Goal: Task Accomplishment & Management: Complete application form

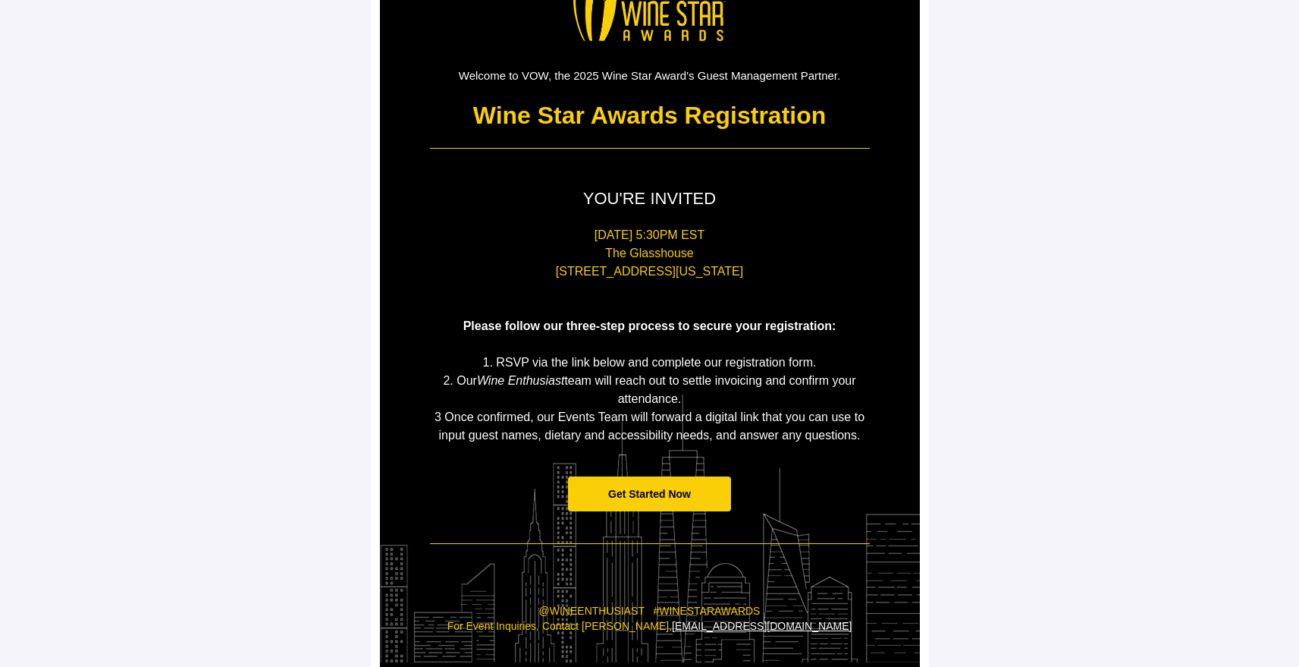
scroll to position [142, 0]
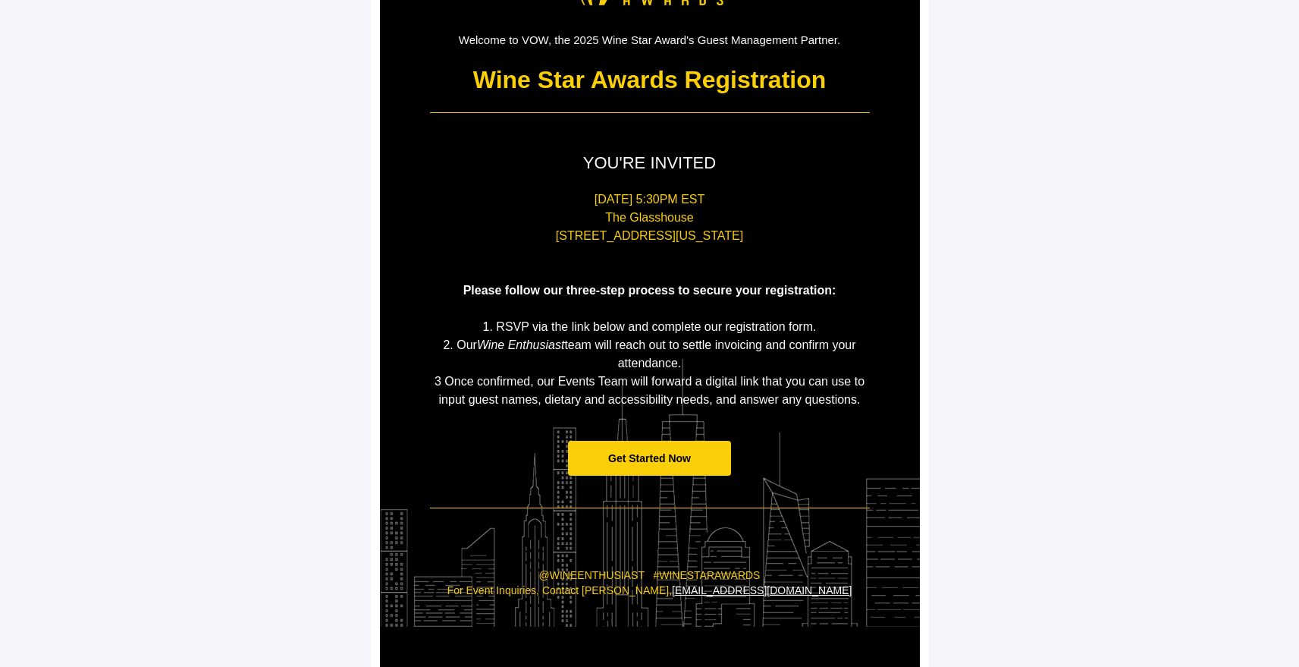
click at [647, 457] on span "Get Started Now" at bounding box center [649, 458] width 83 height 12
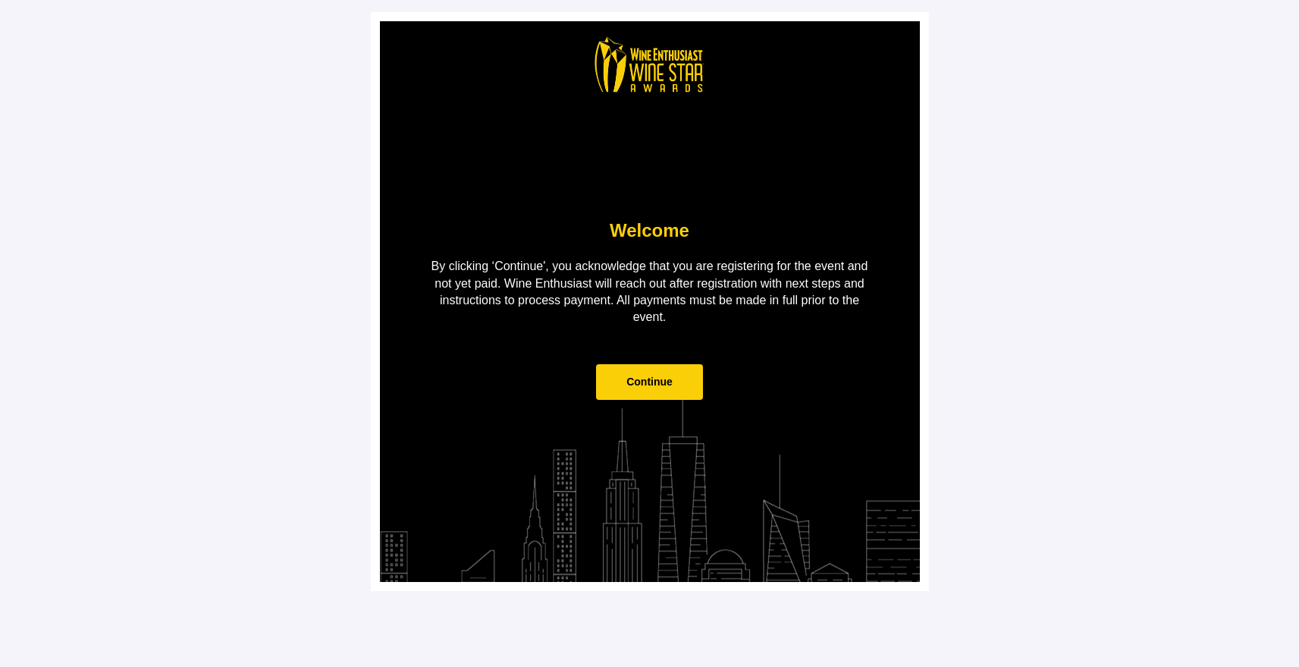
click at [668, 388] on span "Continue" at bounding box center [649, 382] width 107 height 36
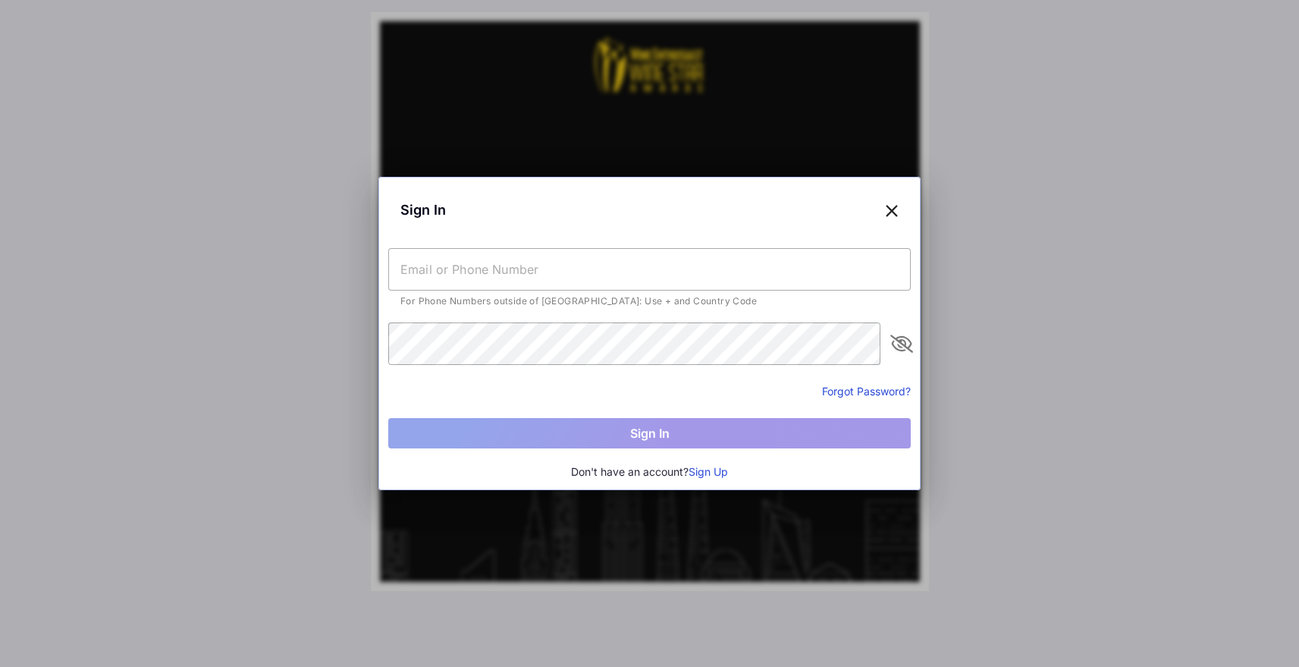
click at [545, 279] on input "text" at bounding box center [649, 269] width 523 height 42
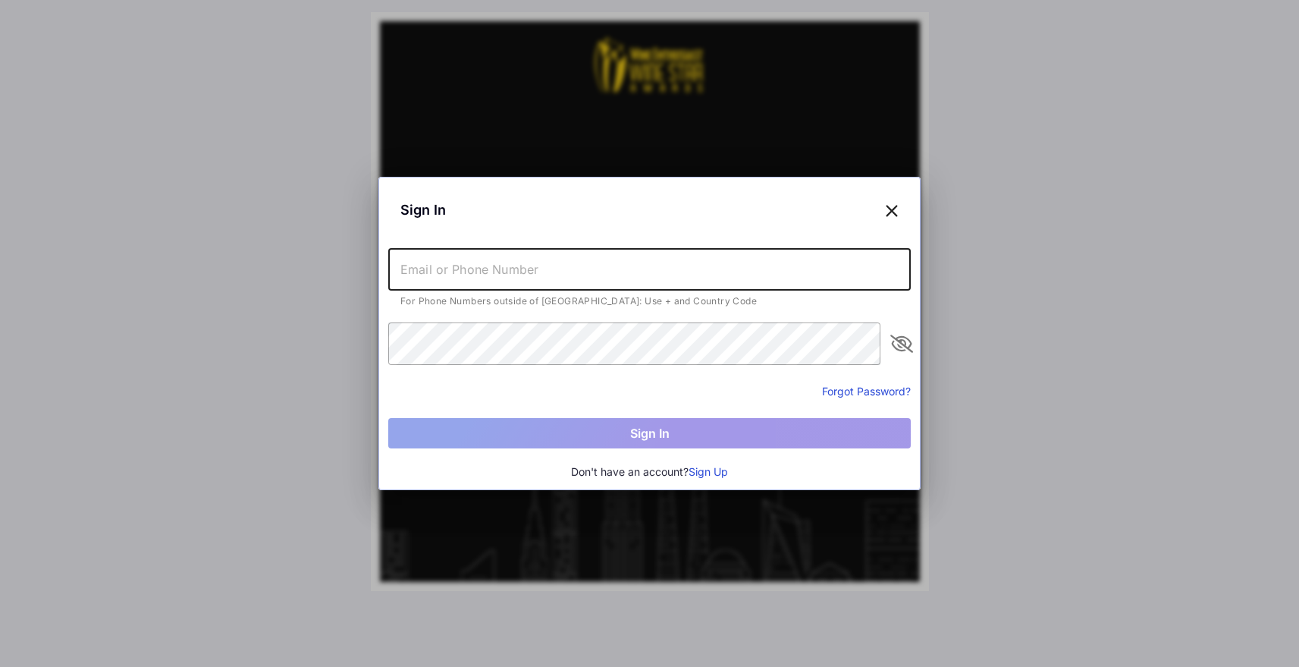
type input "[PERSON_NAME][EMAIL_ADDRESS][PERSON_NAME][DOMAIN_NAME]"
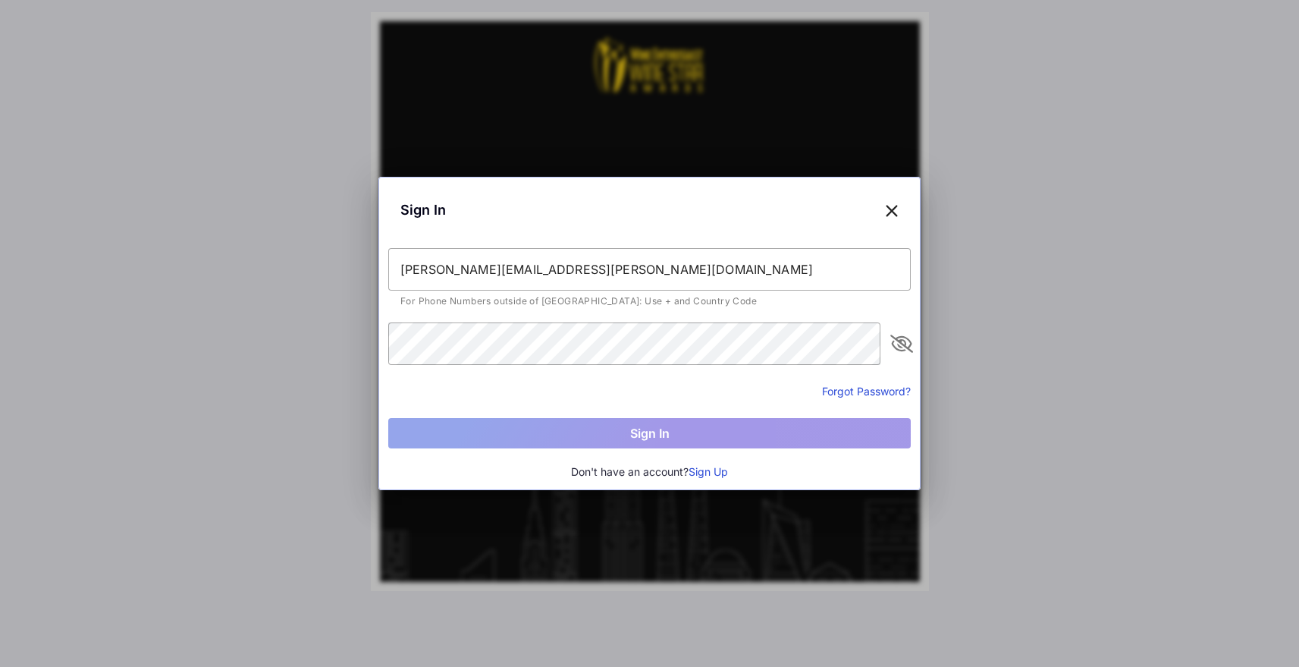
click at [726, 467] on button "Sign Up" at bounding box center [708, 471] width 39 height 17
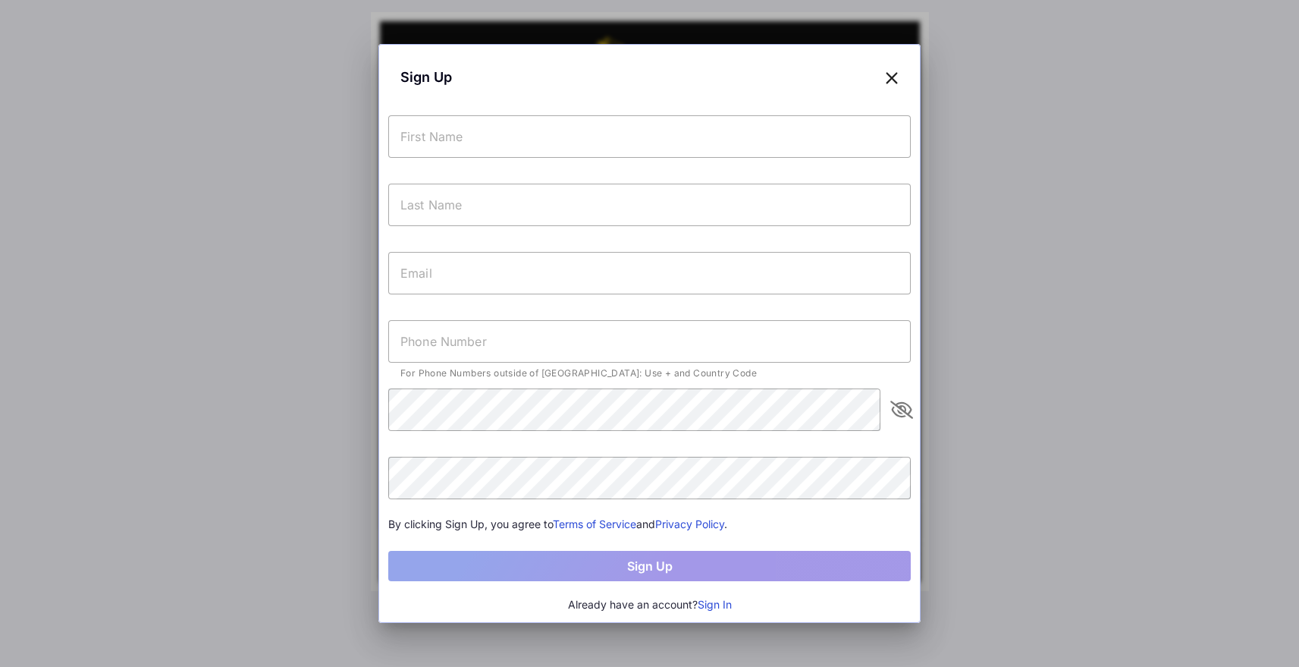
click at [499, 141] on input "text" at bounding box center [649, 136] width 523 height 42
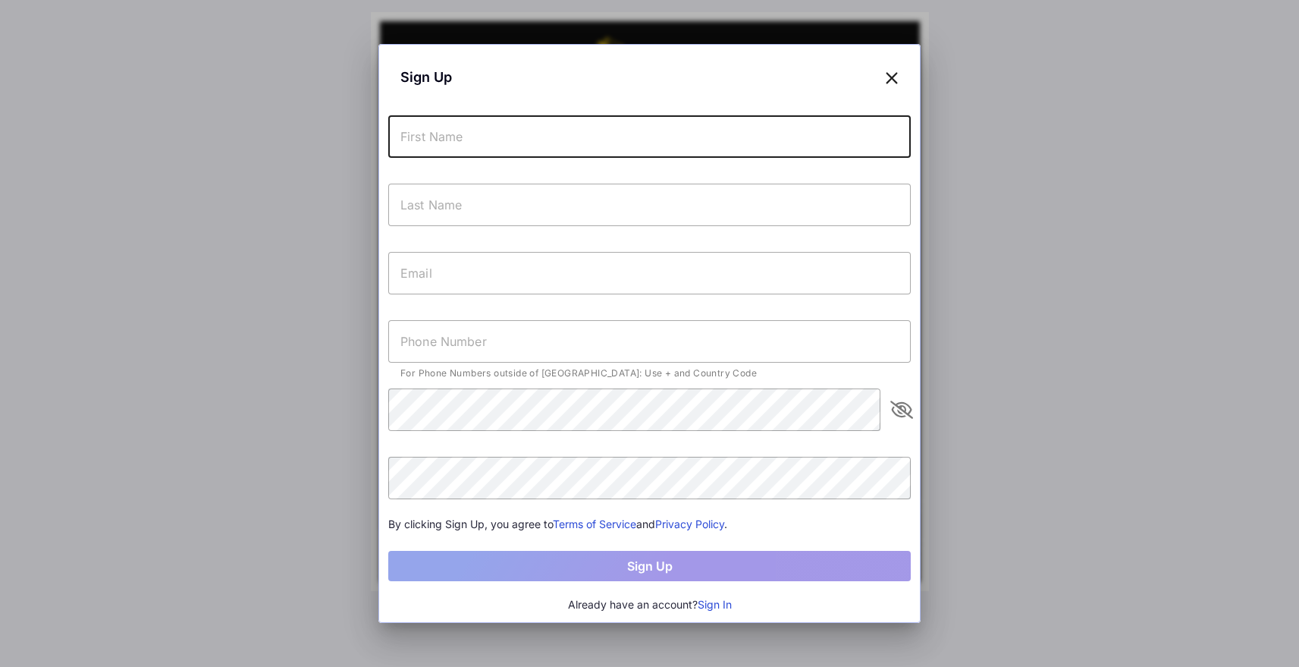
type input "[PERSON_NAME]"
type input "[PERSON_NAME][EMAIL_ADDRESS][PERSON_NAME][DOMAIN_NAME]"
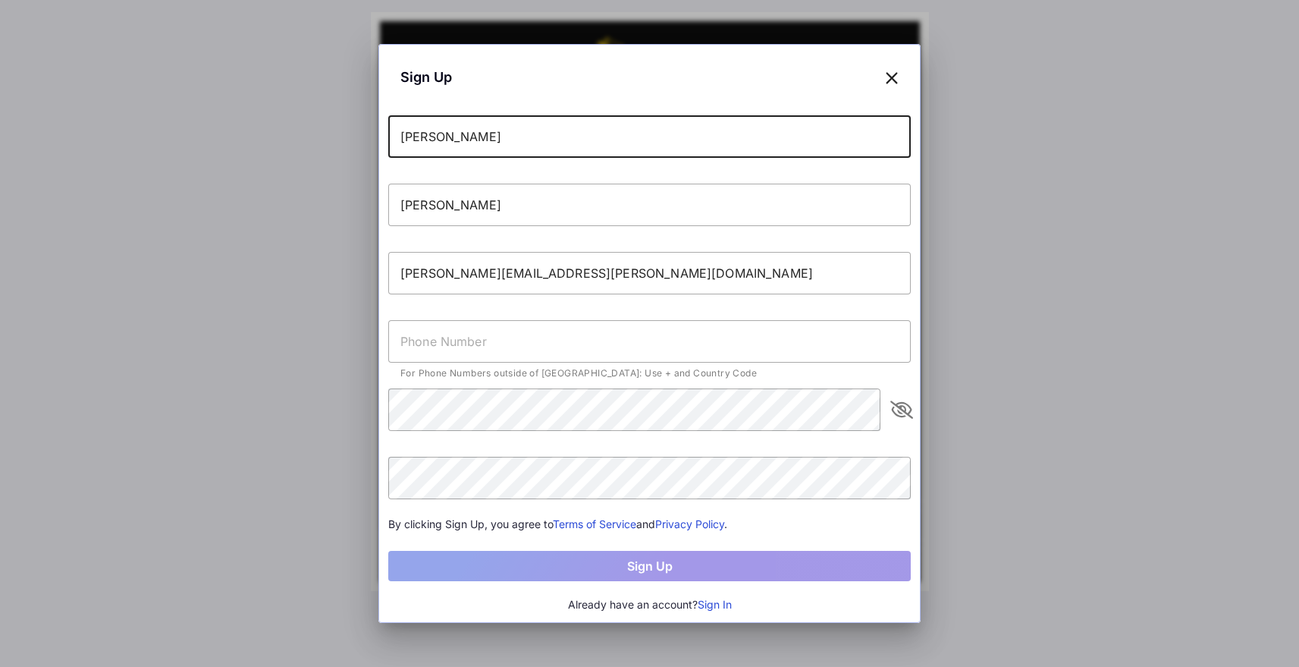
type input "[PHONE_NUMBER]"
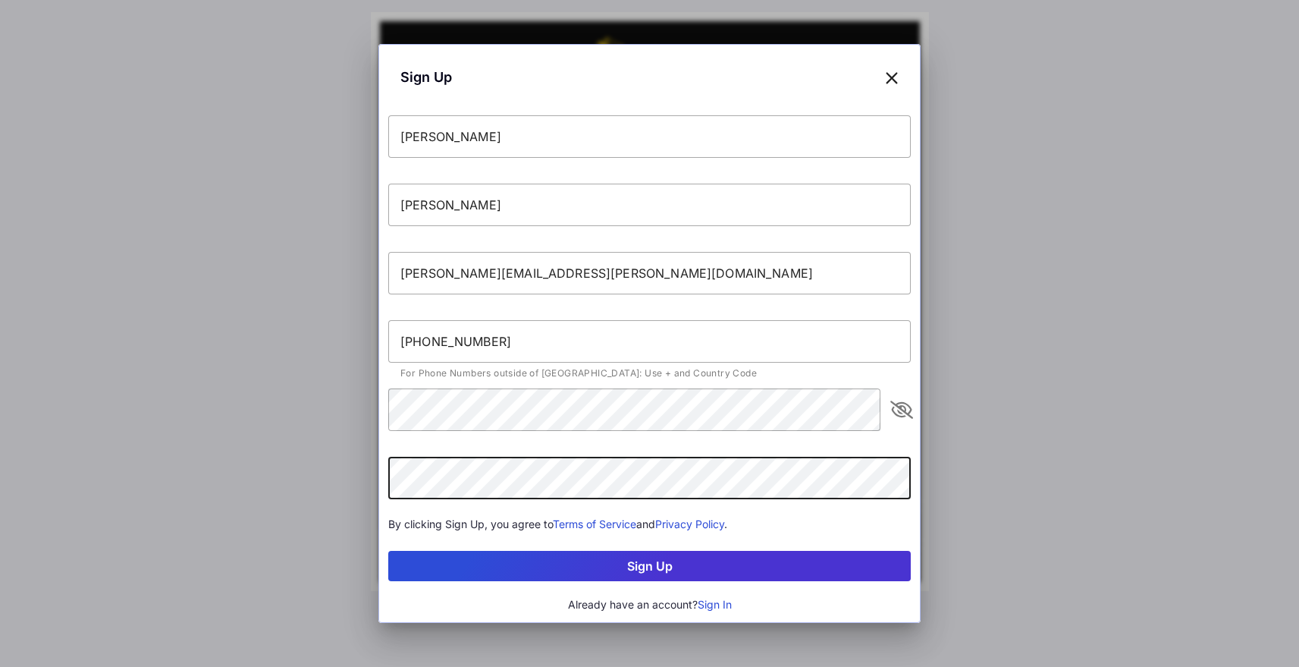
click at [388, 551] on button "Sign Up" at bounding box center [649, 566] width 523 height 30
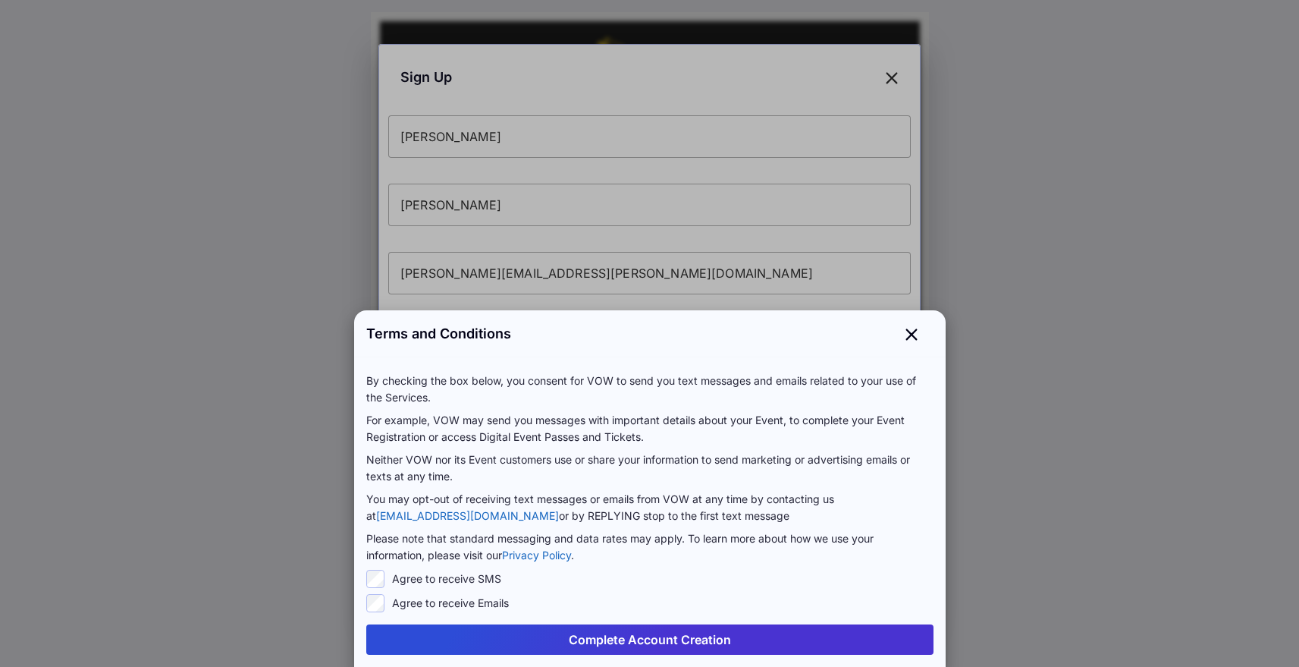
click at [486, 655] on div "Complete Account Creation" at bounding box center [650, 639] width 592 height 55
click at [488, 649] on button "Complete Account Creation" at bounding box center [649, 639] width 567 height 30
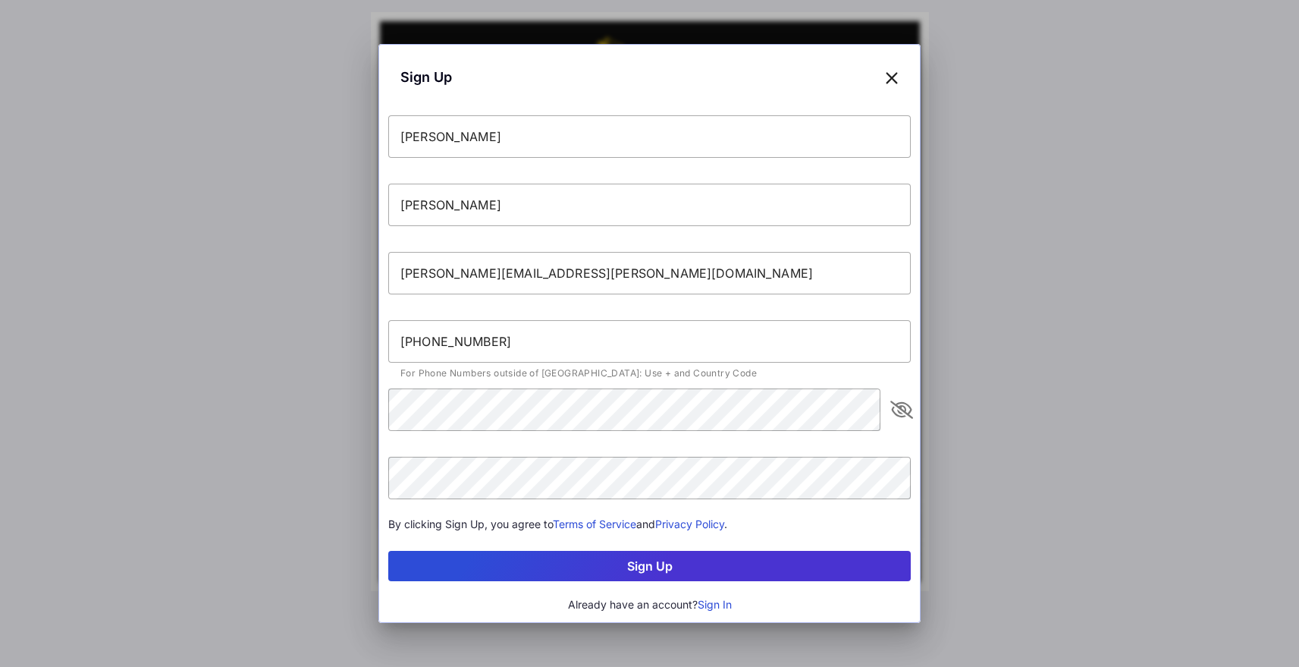
click at [620, 564] on button "Sign Up" at bounding box center [649, 566] width 523 height 30
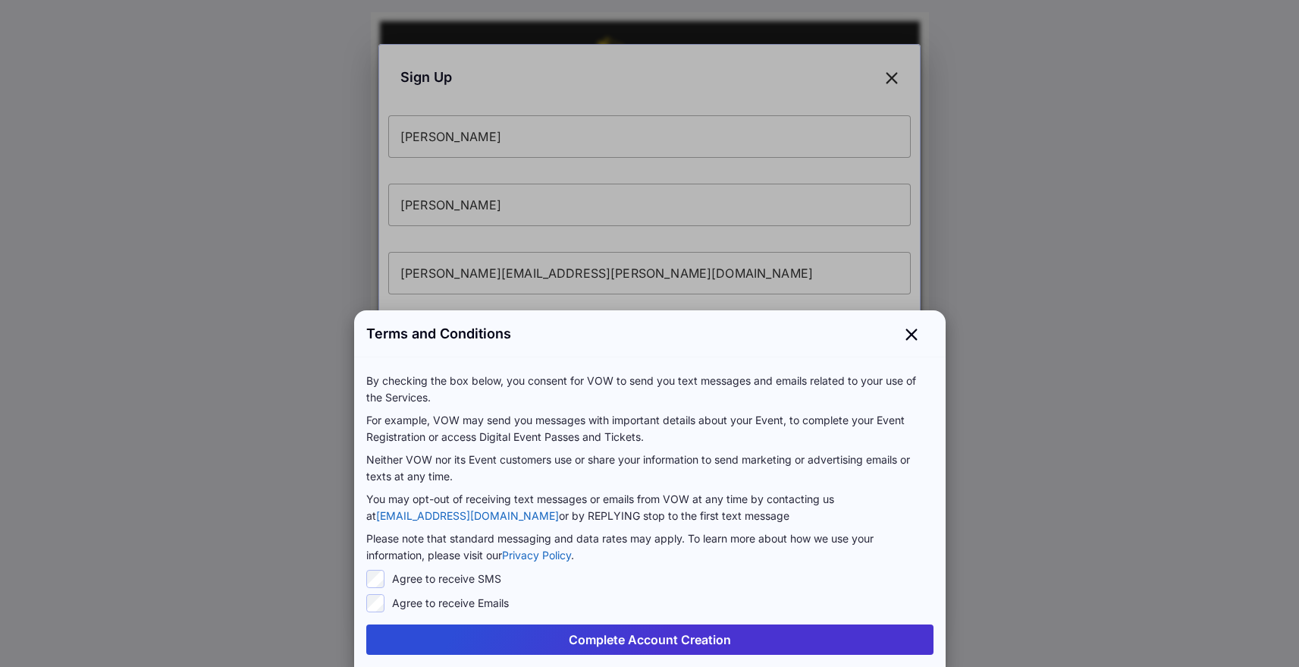
click at [437, 608] on label "Agree to receive Emails" at bounding box center [450, 602] width 117 height 15
click at [459, 567] on div "By checking the box below, you consent for VOW to send you text messages and em…" at bounding box center [649, 492] width 567 height 240
click at [548, 630] on button "Complete Account Creation" at bounding box center [649, 639] width 567 height 30
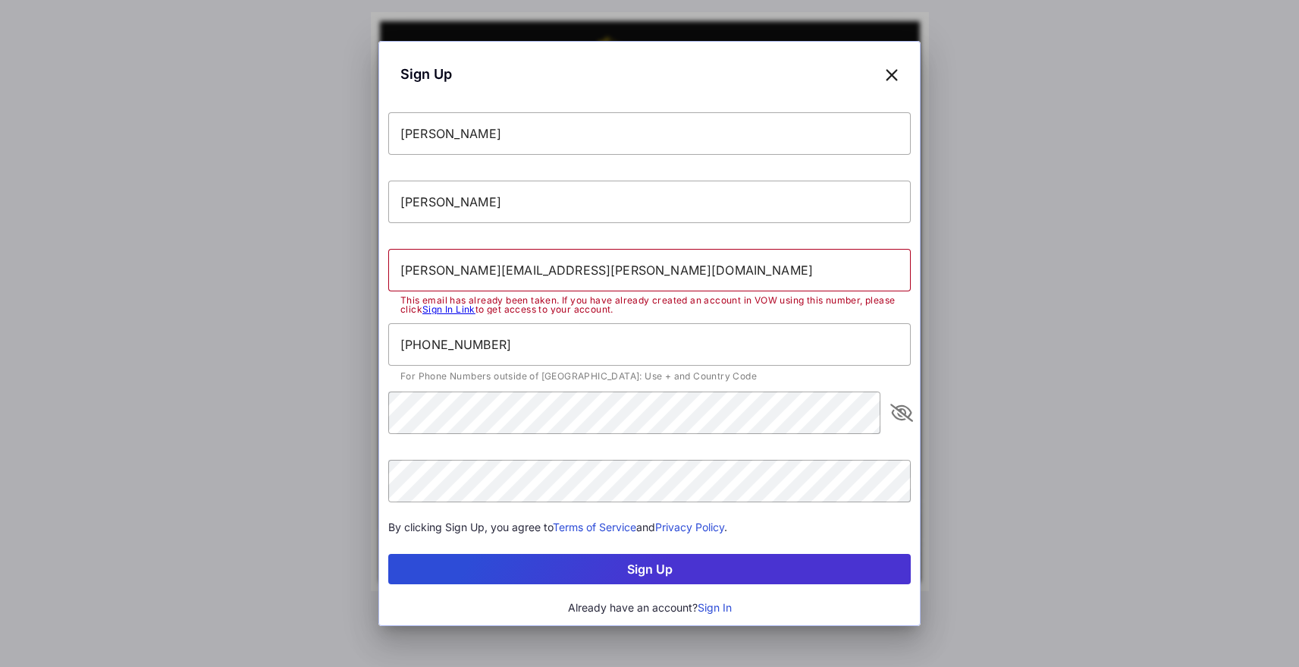
click at [894, 76] on icon at bounding box center [892, 74] width 14 height 22
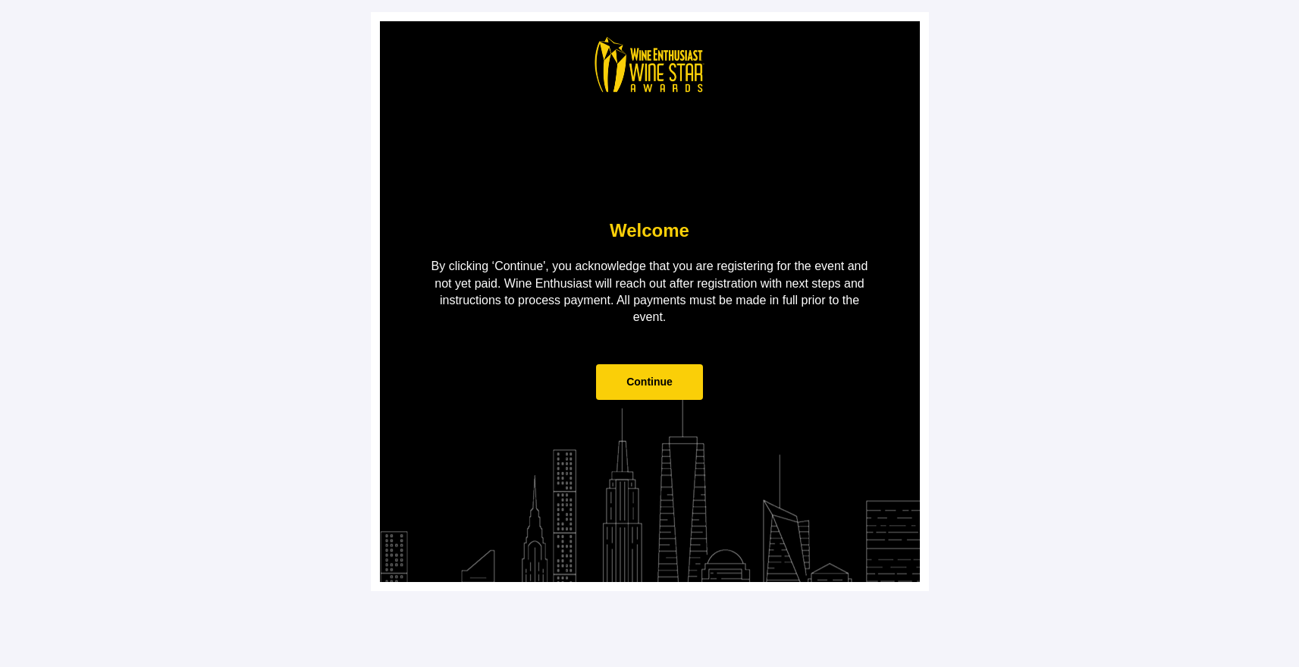
click at [673, 387] on span "Continue" at bounding box center [649, 382] width 107 height 36
